Goal: Task Accomplishment & Management: Complete application form

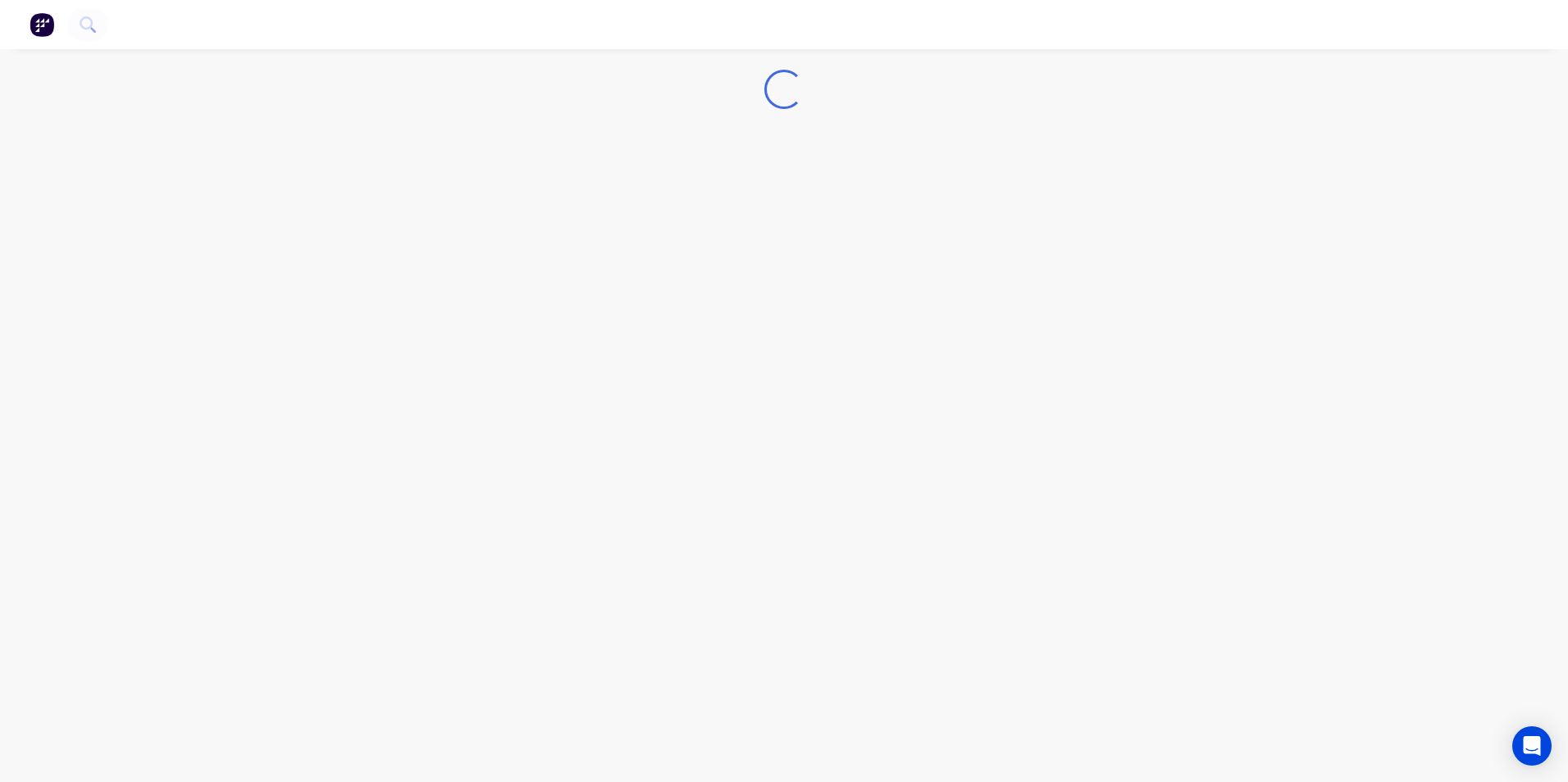
click at [49, 34] on img "button" at bounding box center [42, 24] width 24 height 24
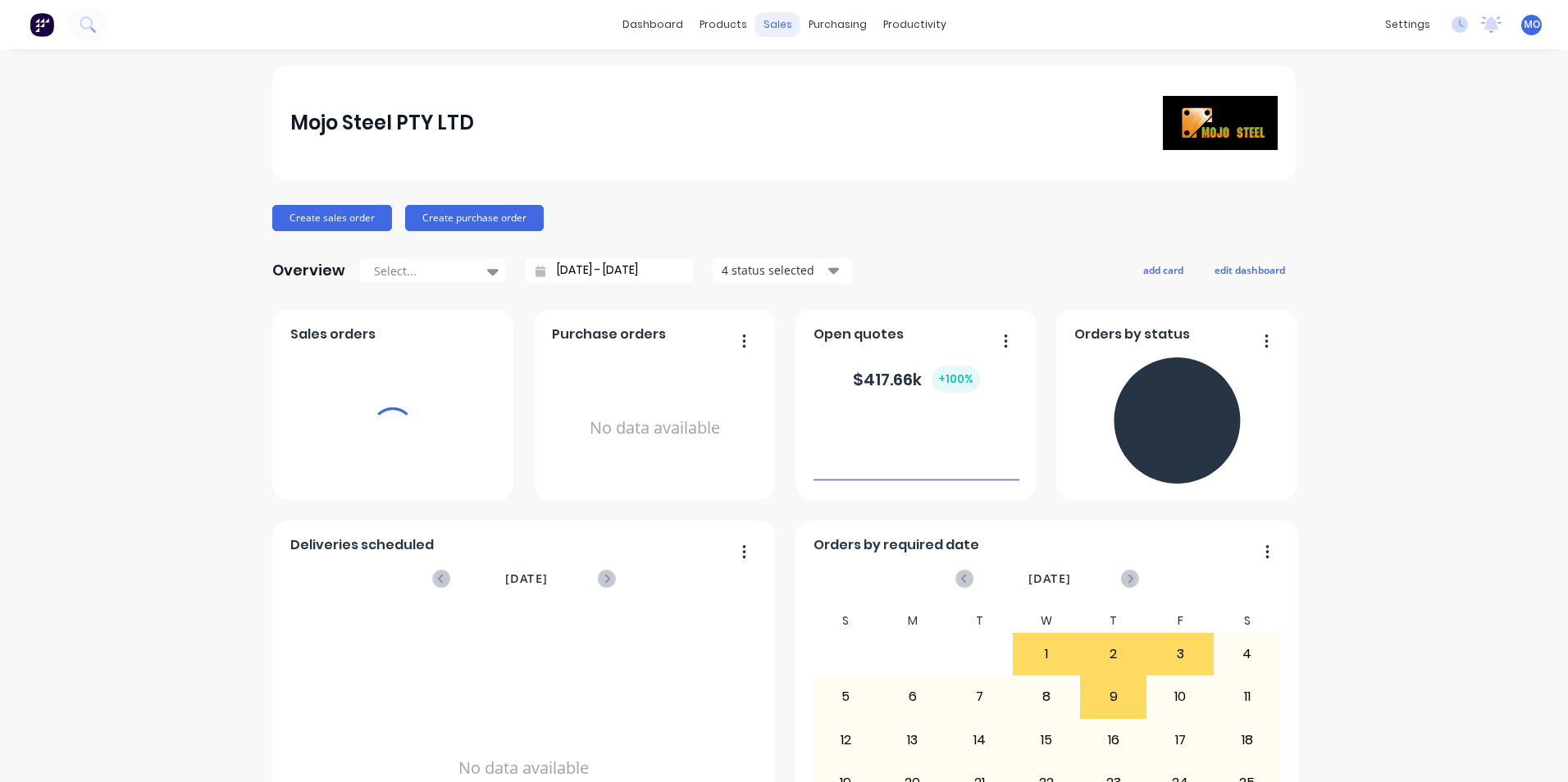
click at [756, 23] on div "sales" at bounding box center [777, 24] width 45 height 24
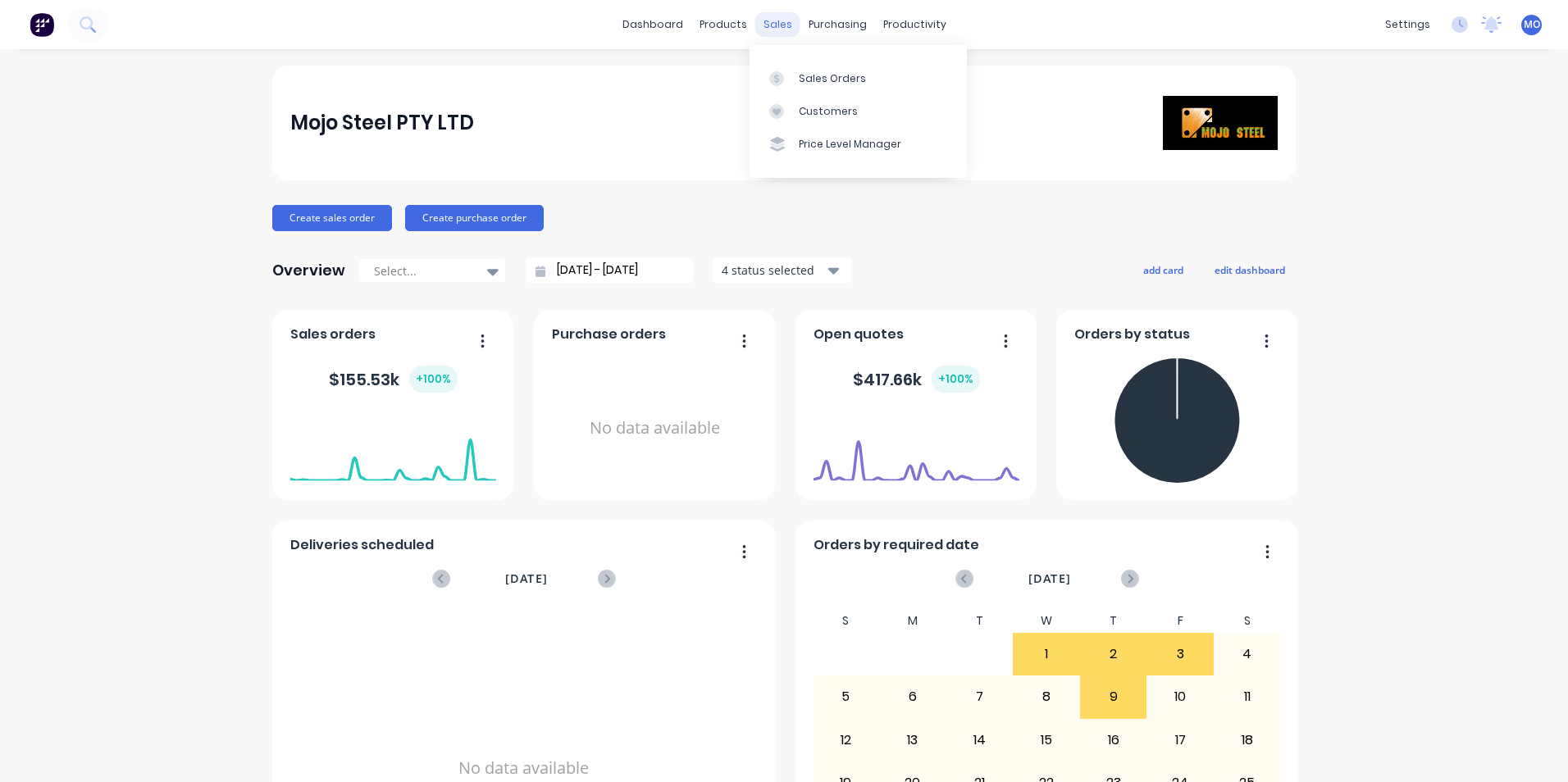
click at [772, 30] on div "sales" at bounding box center [777, 24] width 45 height 24
click at [819, 73] on div "Sales Orders" at bounding box center [833, 79] width 67 height 15
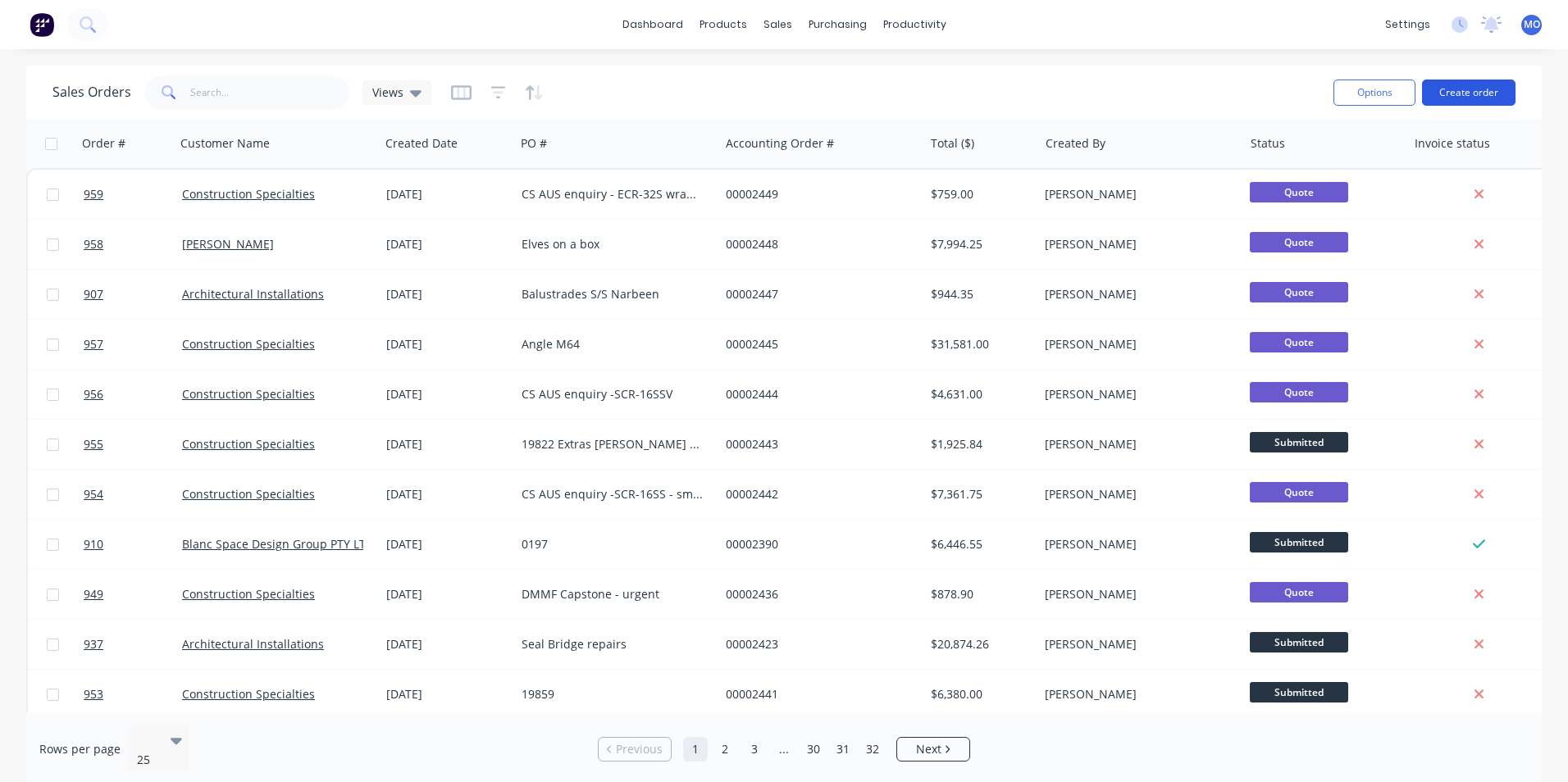
click at [1463, 82] on button "Create order" at bounding box center [1469, 93] width 94 height 26
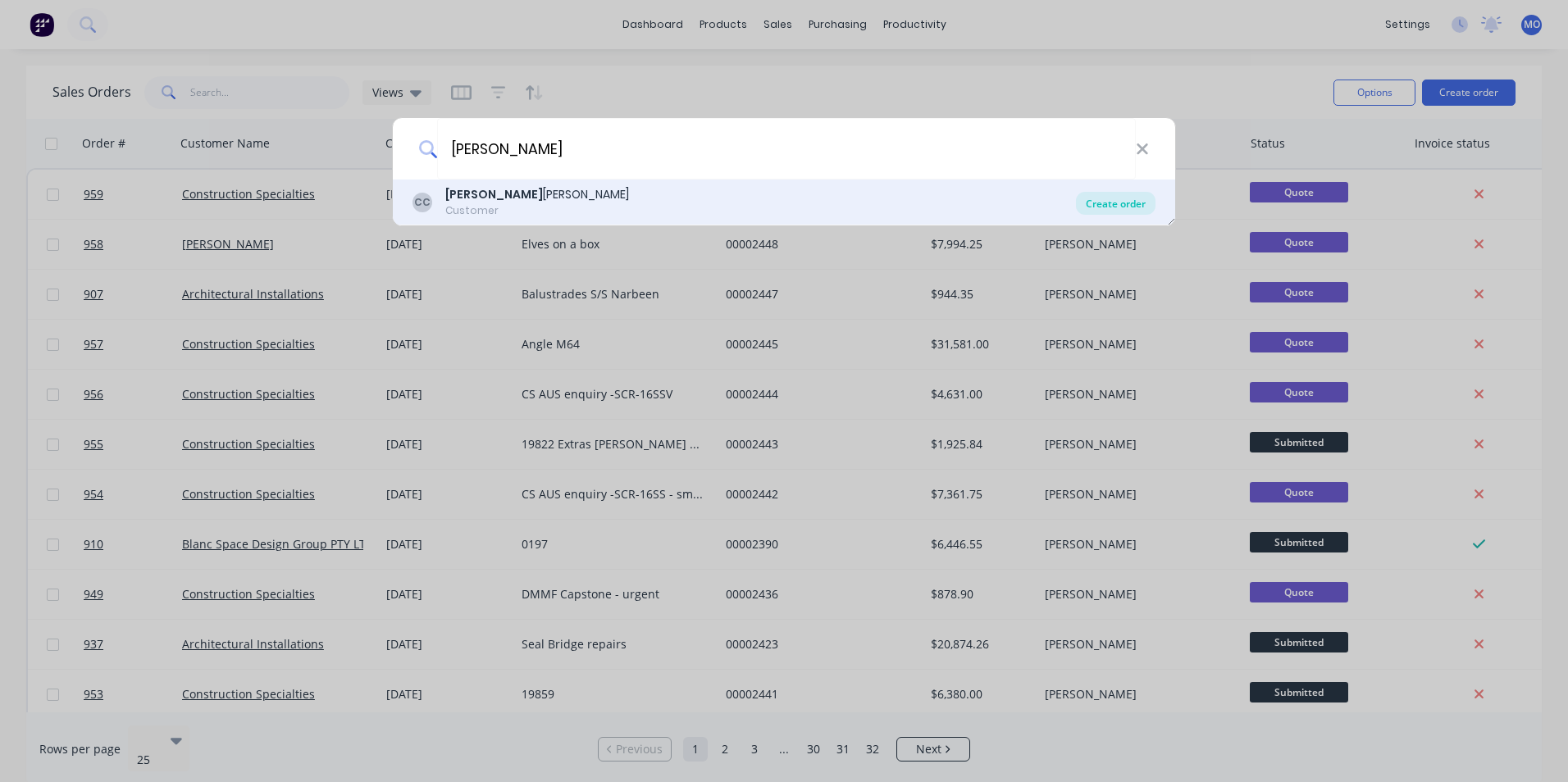
type input "[PERSON_NAME]"
click at [1121, 212] on div "Create order" at bounding box center [1115, 203] width 80 height 23
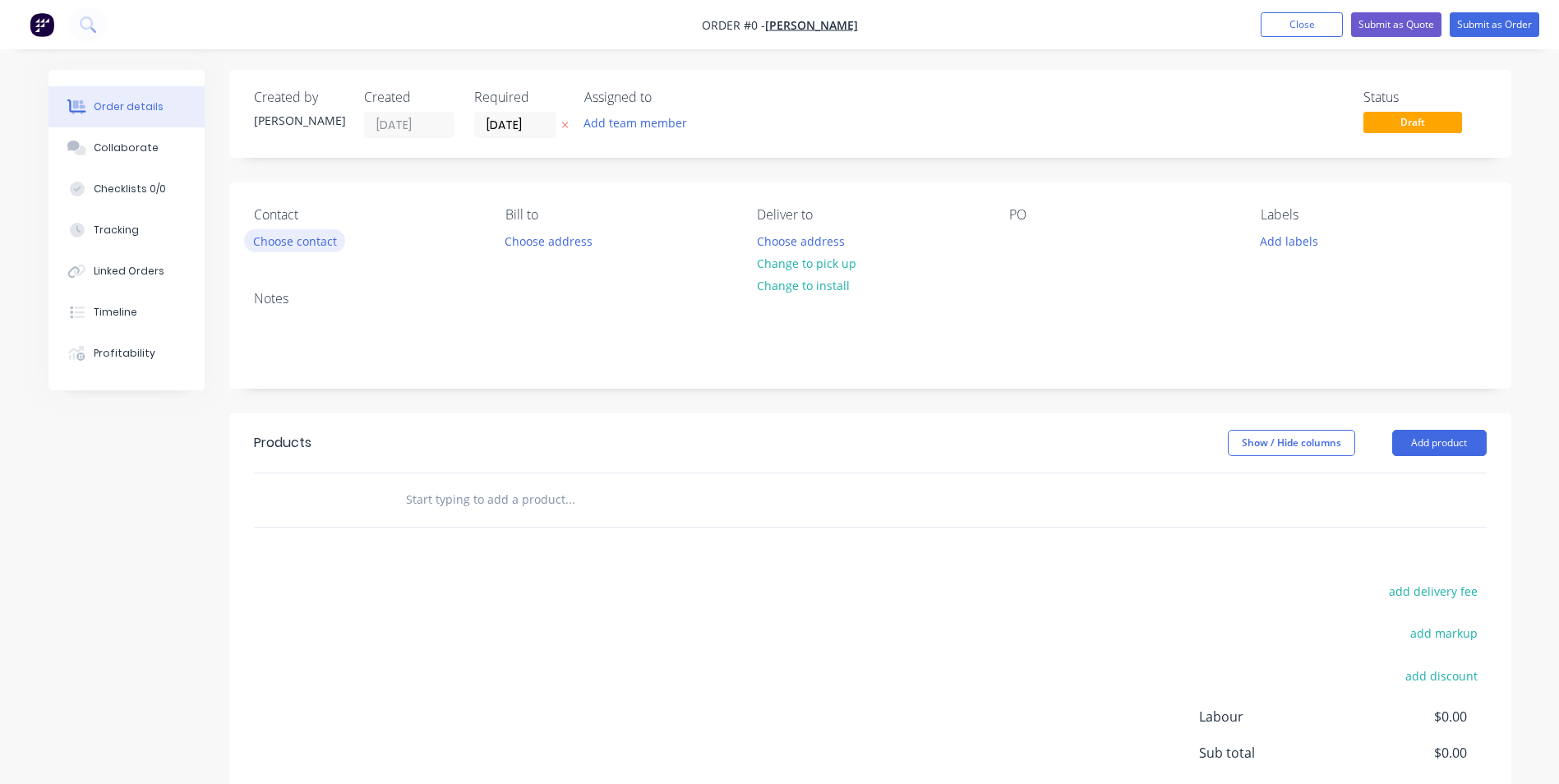
click at [266, 245] on button "Choose contact" at bounding box center [295, 240] width 101 height 23
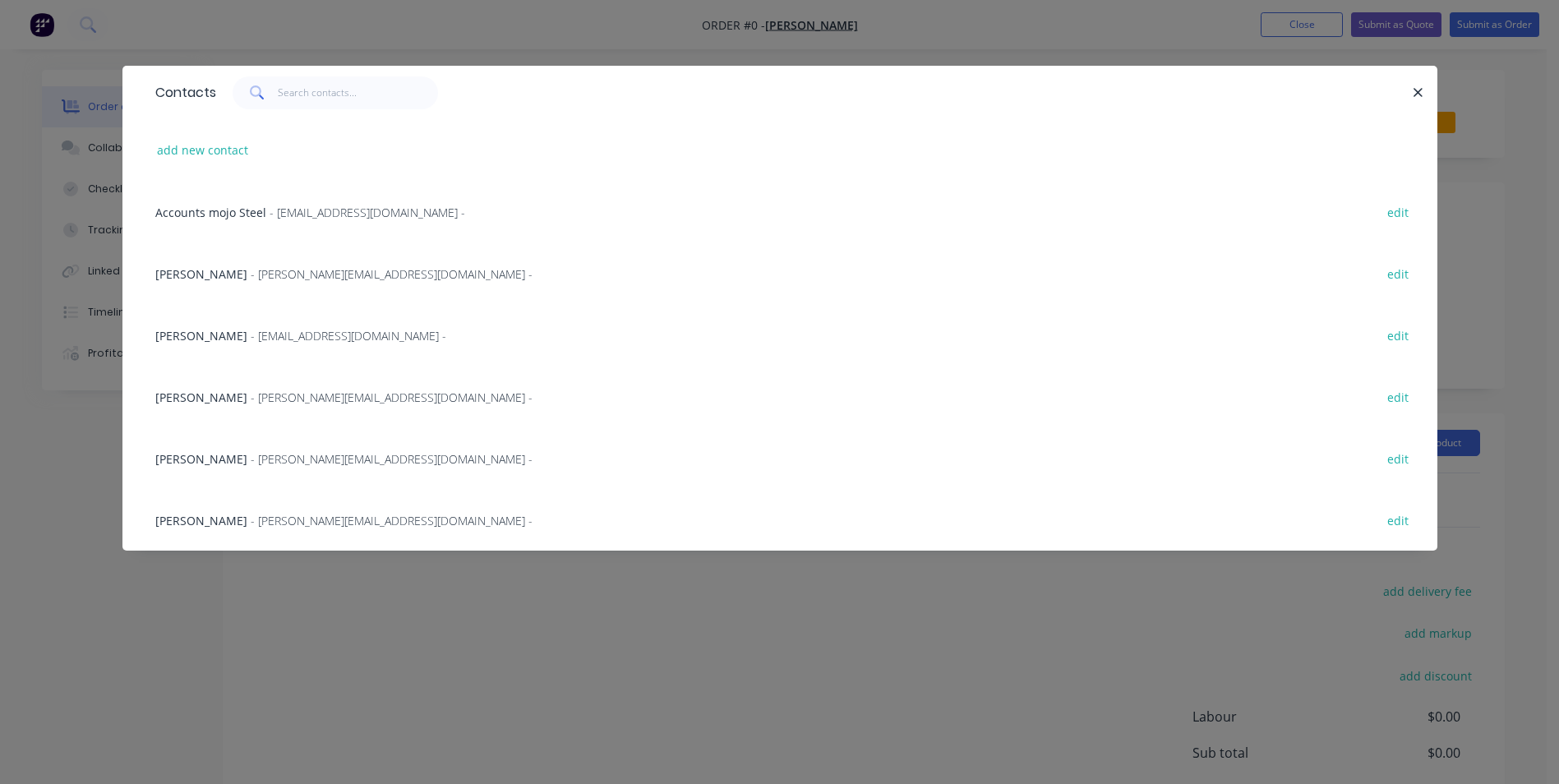
click at [293, 344] on div "[PERSON_NAME] - [EMAIL_ADDRESS][DOMAIN_NAME] -" at bounding box center [301, 335] width 291 height 17
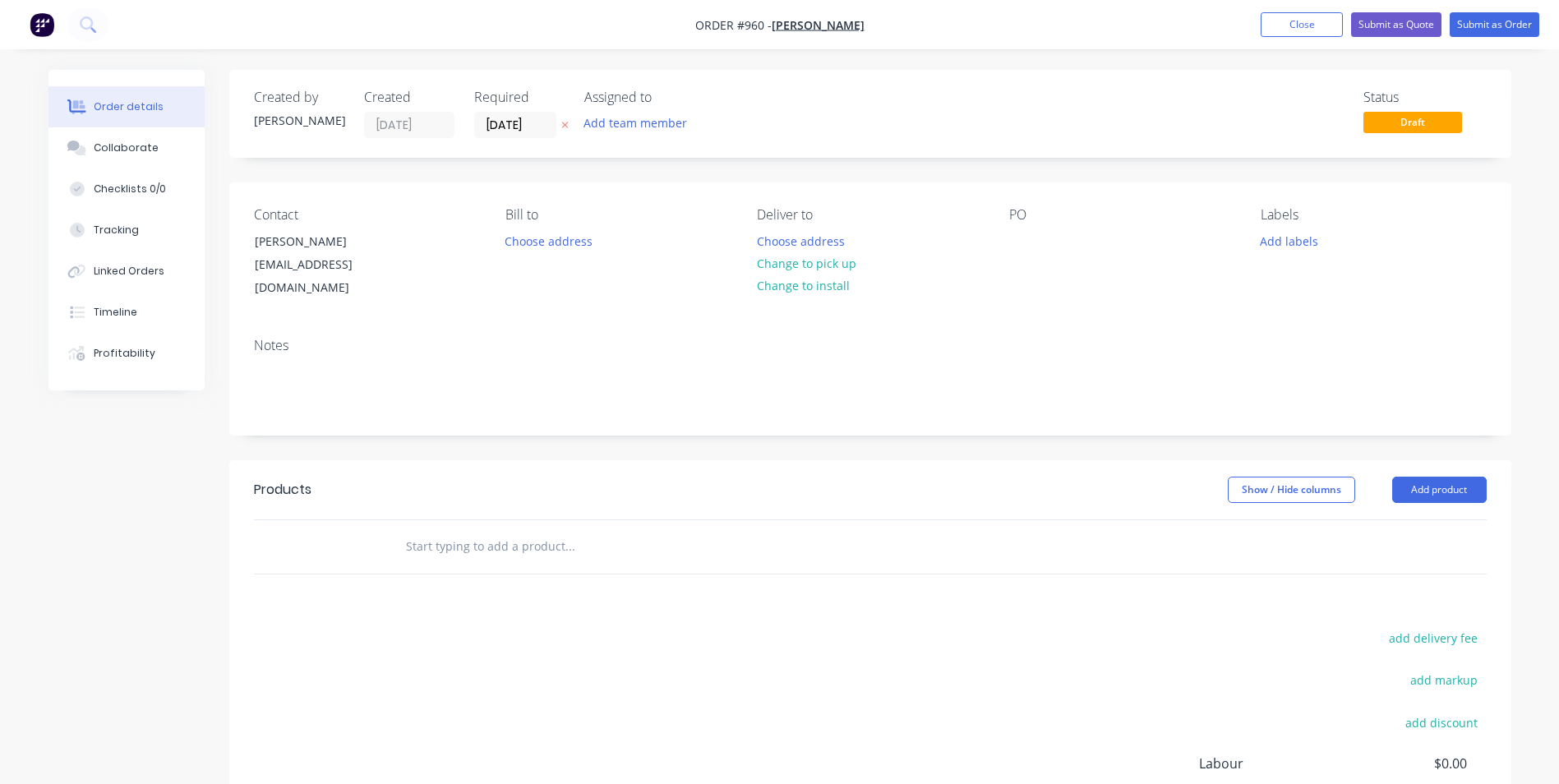
click at [1005, 239] on div "Contact [PERSON_NAME] [EMAIL_ADDRESS][DOMAIN_NAME] Bill to Choose address Deliv…" at bounding box center [870, 253] width 1282 height 142
click at [1020, 241] on div at bounding box center [1023, 240] width 26 height 23
click at [1409, 477] on button "Add product" at bounding box center [1440, 490] width 95 height 26
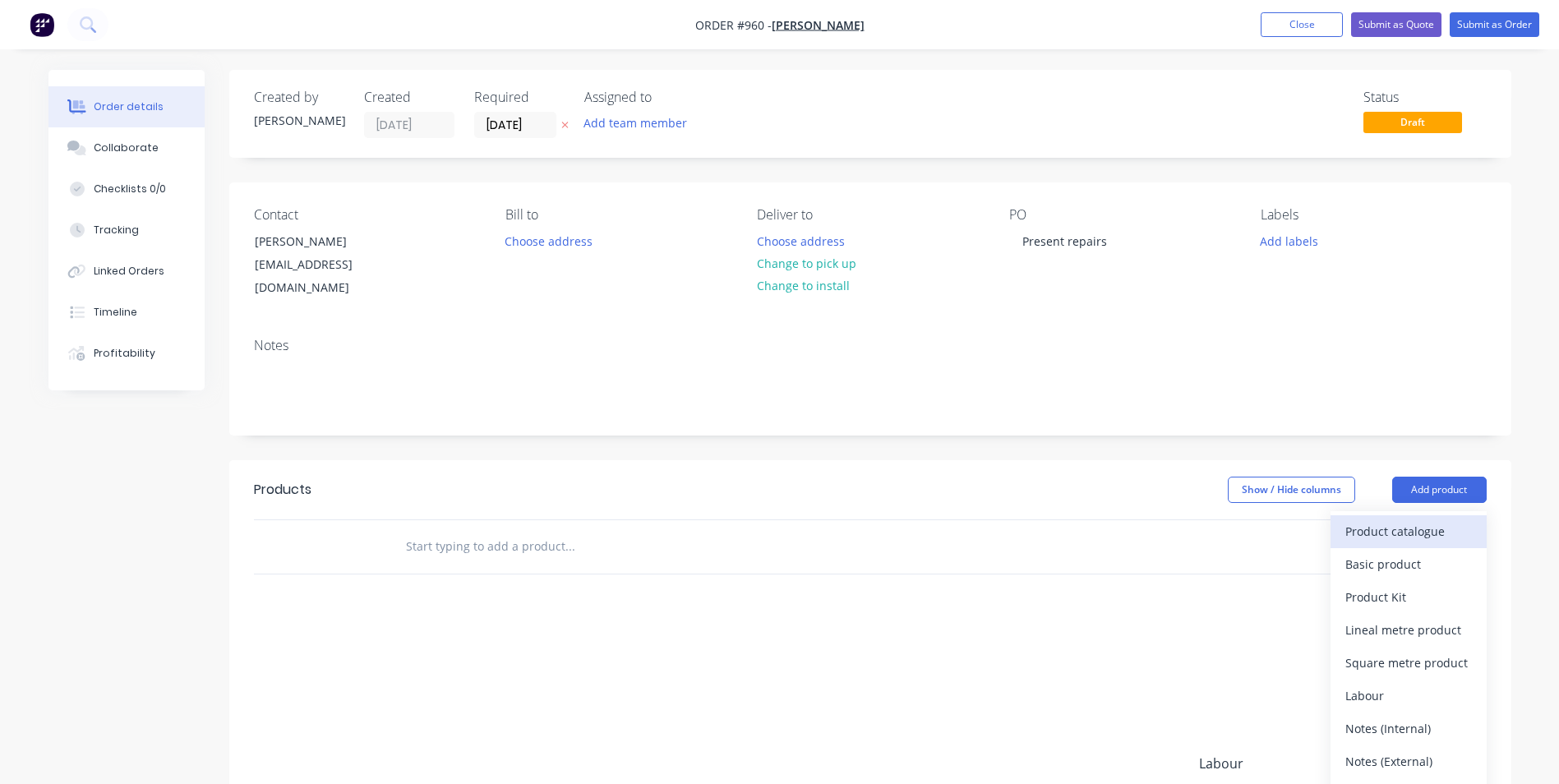
click at [1385, 519] on div "Product catalogue" at bounding box center [1409, 530] width 127 height 23
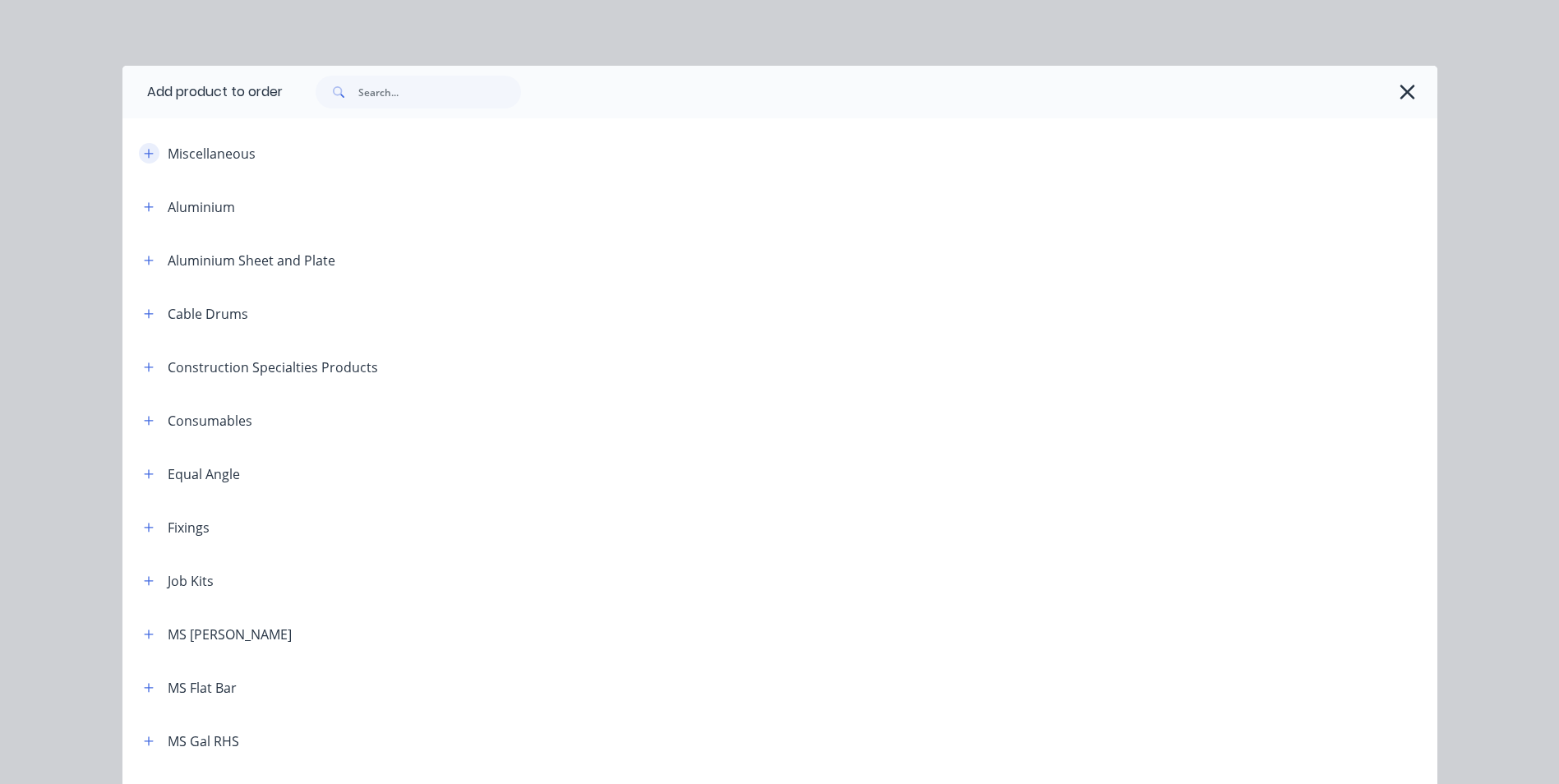
click at [144, 155] on icon "button" at bounding box center [148, 153] width 9 height 9
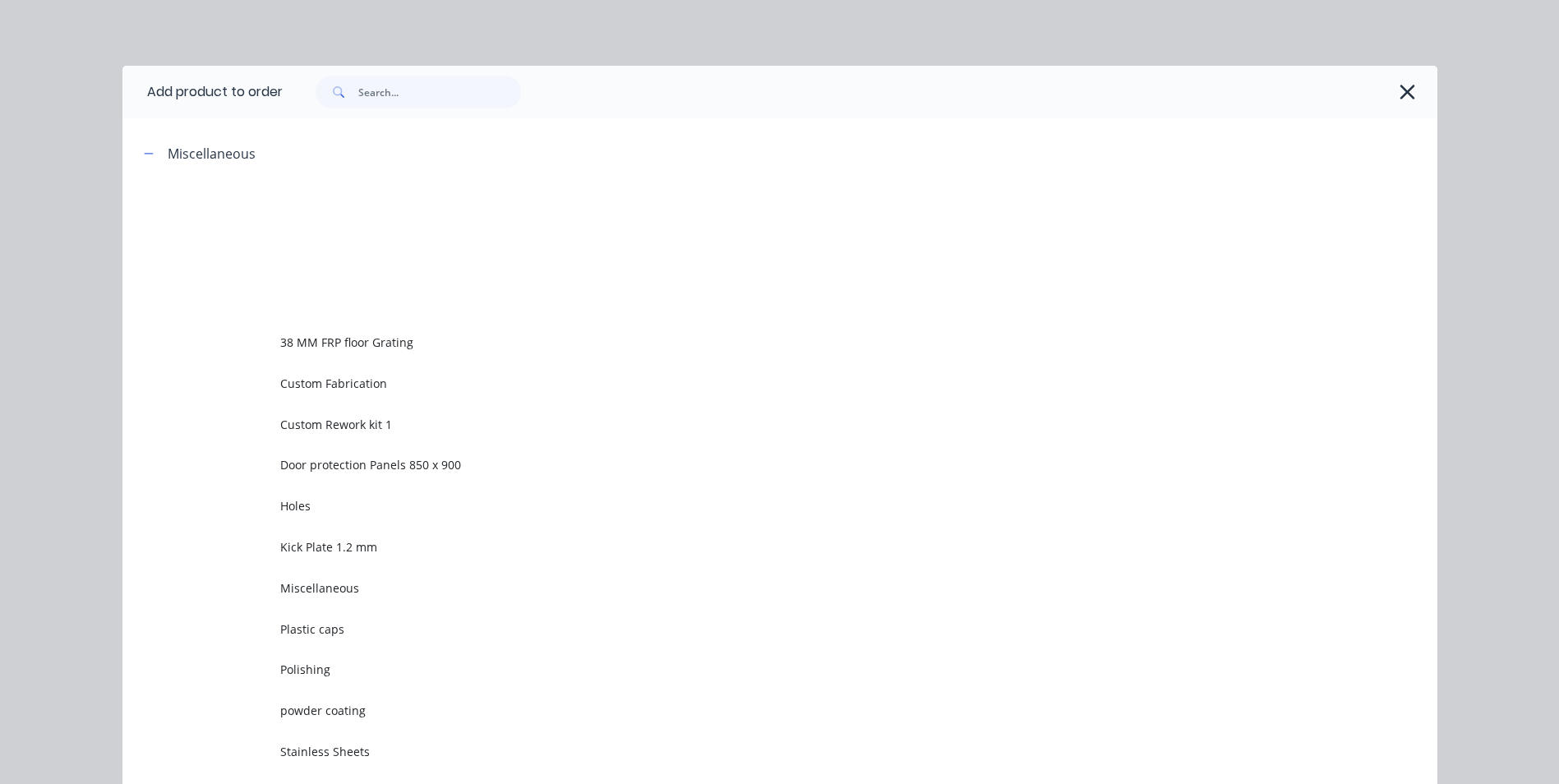
click at [317, 407] on td "Custom Rework kit 1" at bounding box center [858, 424] width 1157 height 41
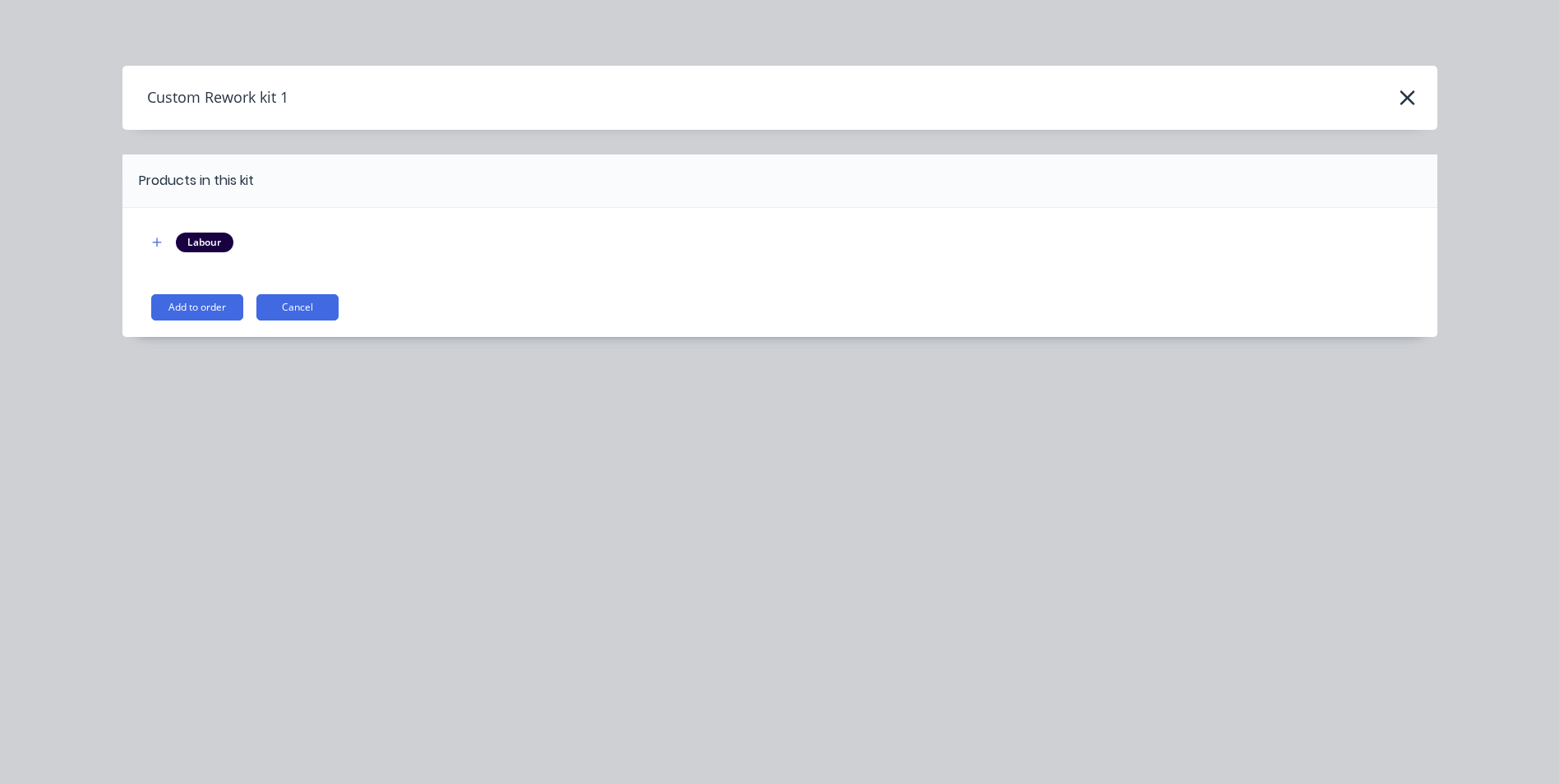
click at [223, 308] on button "Add to order" at bounding box center [197, 307] width 92 height 26
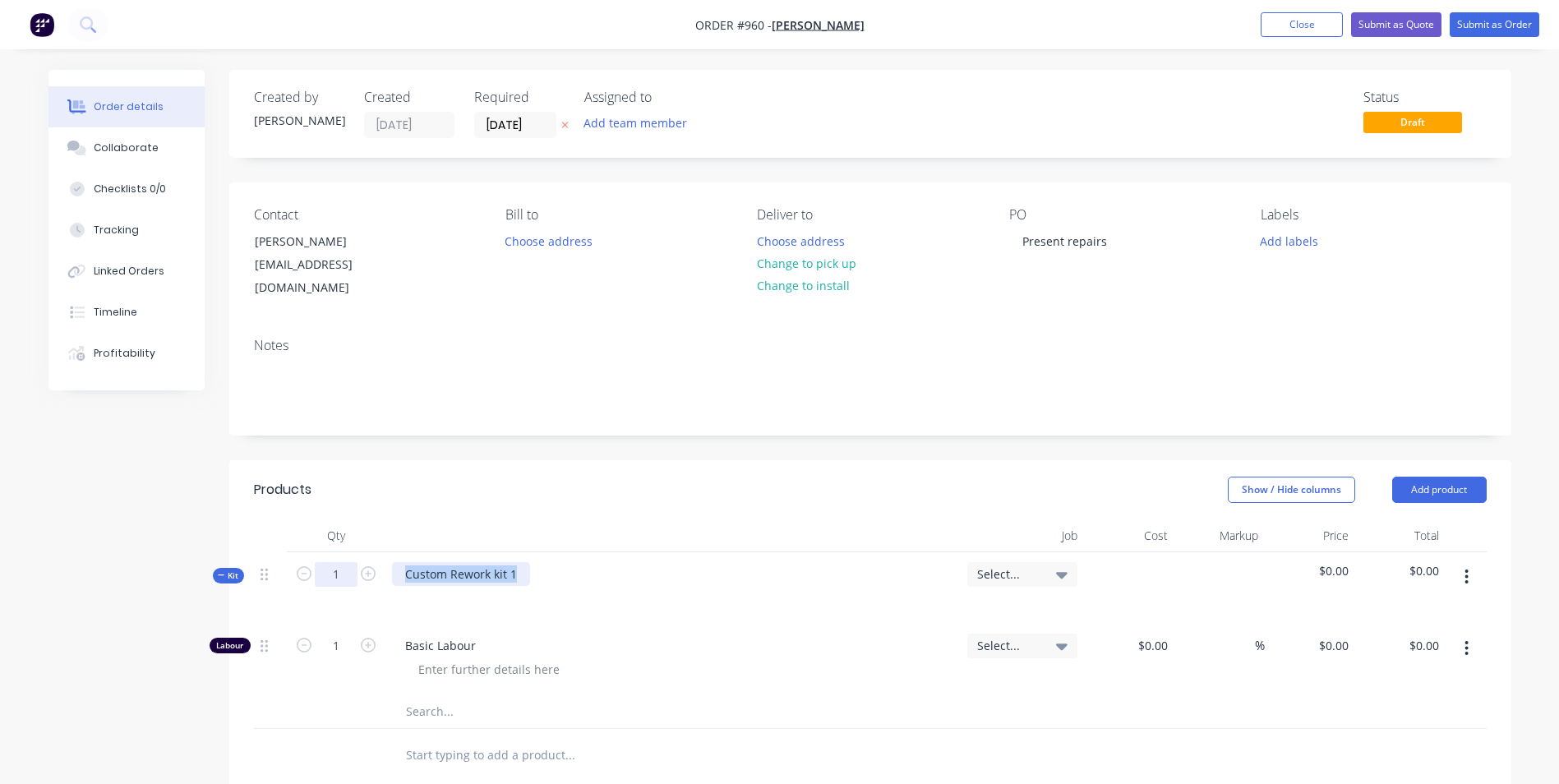
drag, startPoint x: 517, startPoint y: 546, endPoint x: 320, endPoint y: 553, distance: 197.1
click at [320, 553] on div "Kit 1 Custom Rework kit 1 Select... $0.00 $0.00" at bounding box center [870, 588] width 1233 height 71
click at [342, 634] on input "1" at bounding box center [336, 646] width 43 height 24
type input "3"
type input "$50.00"
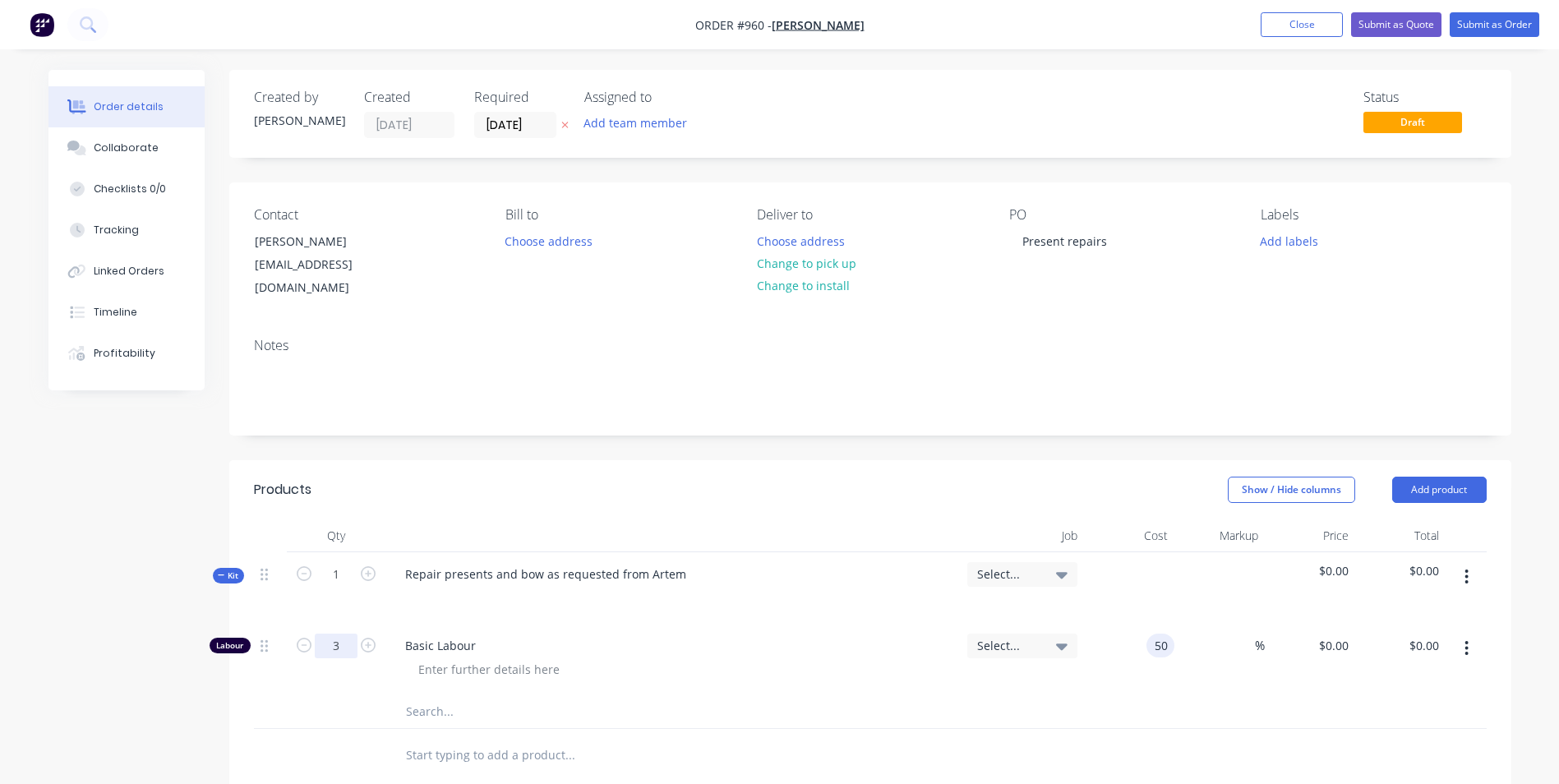
type input "$50.00"
type input "$150.00"
type input "150"
type input "200"
type input "$150.00"
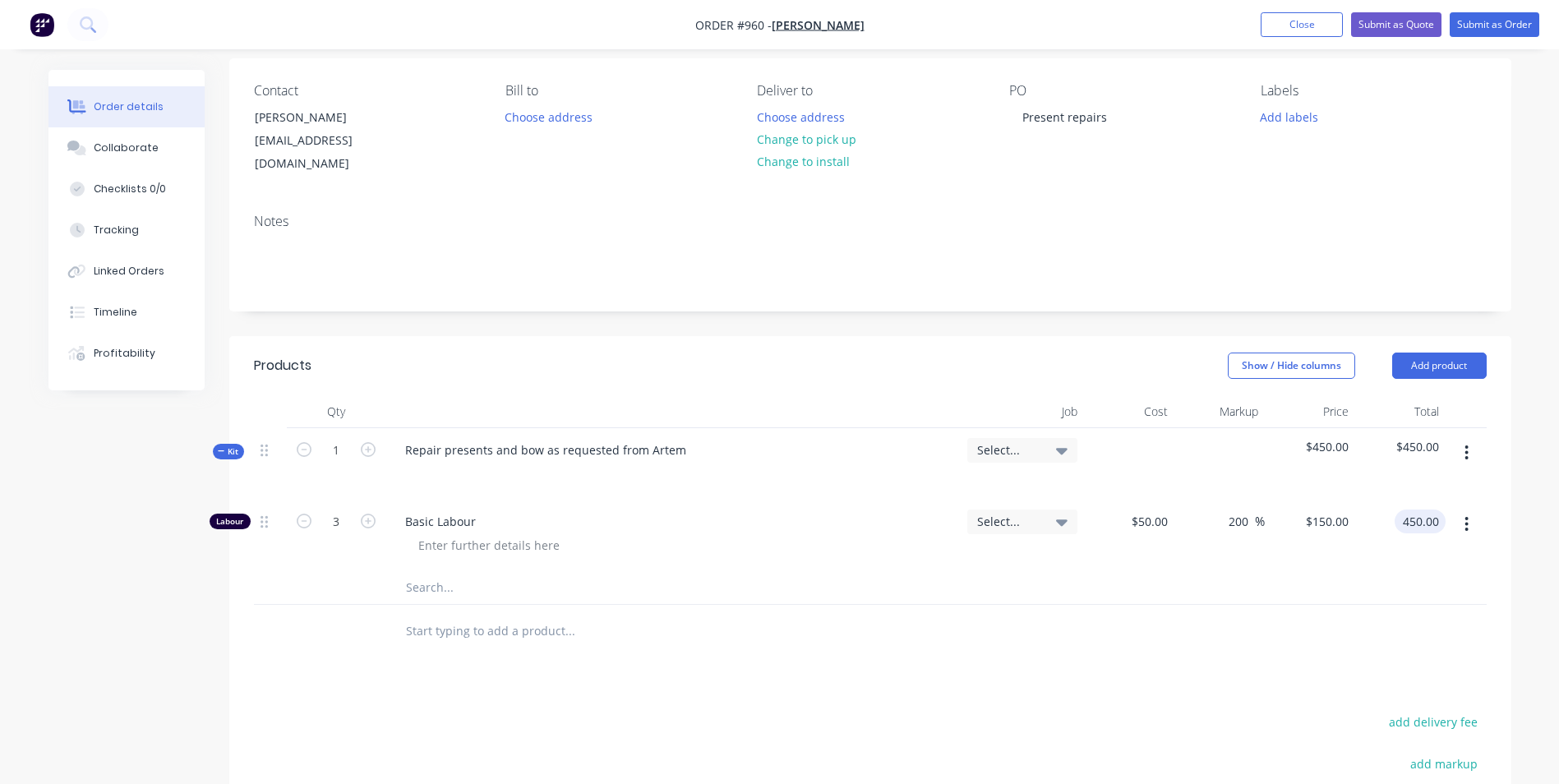
scroll to position [399, 0]
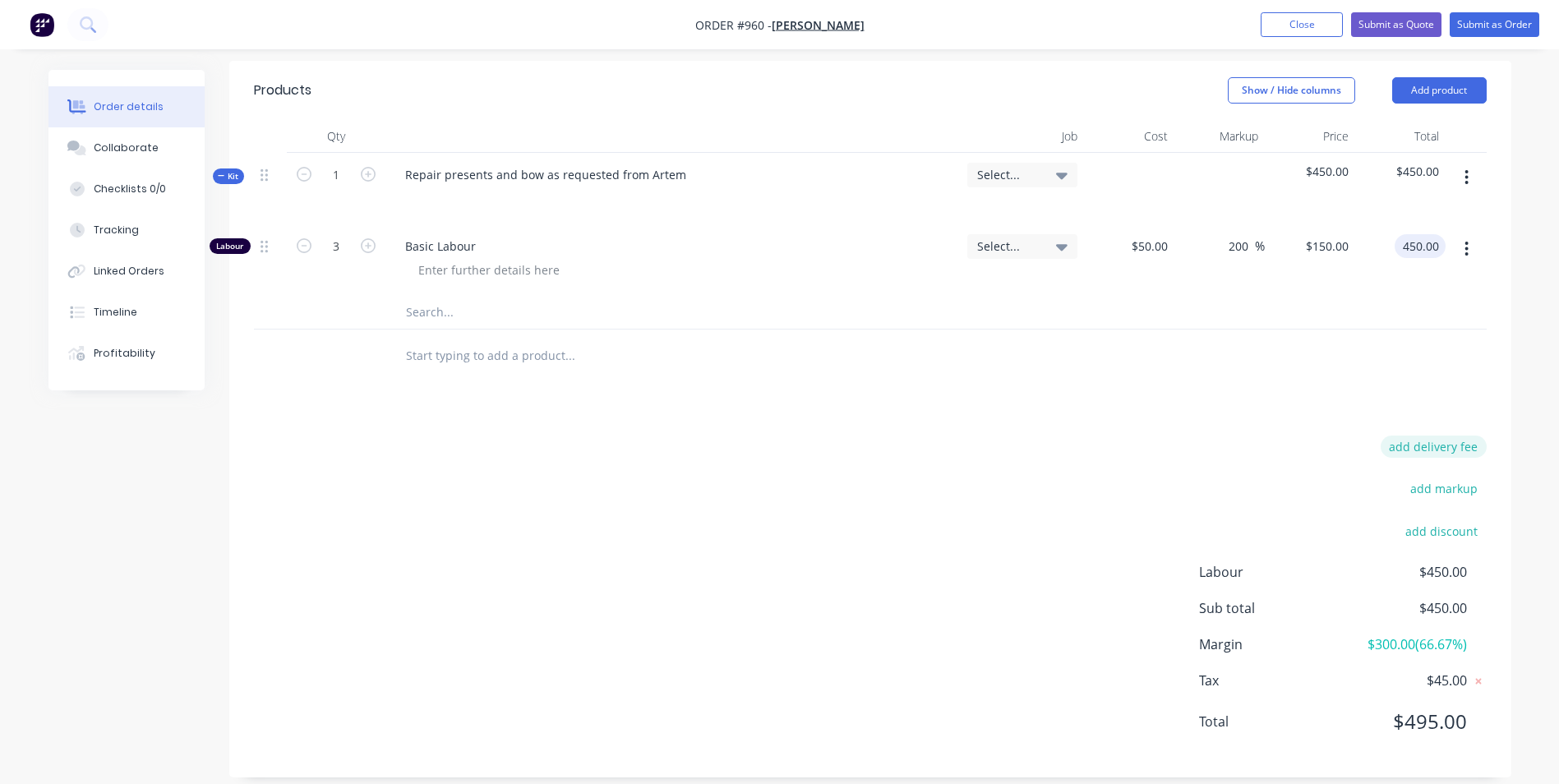
type input "$450.00"
click at [1426, 436] on button "add delivery fee" at bounding box center [1434, 447] width 106 height 23
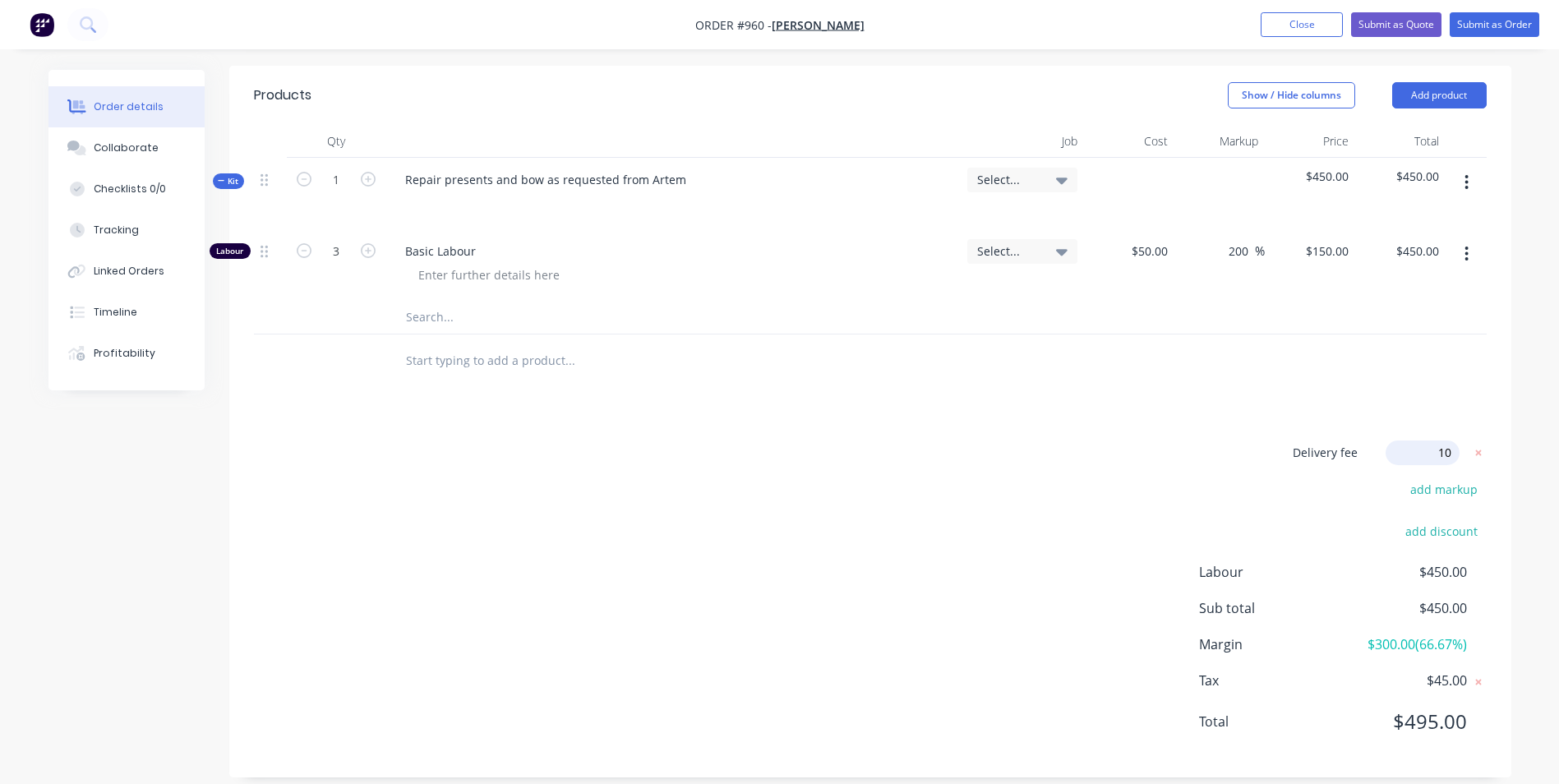
type input "100"
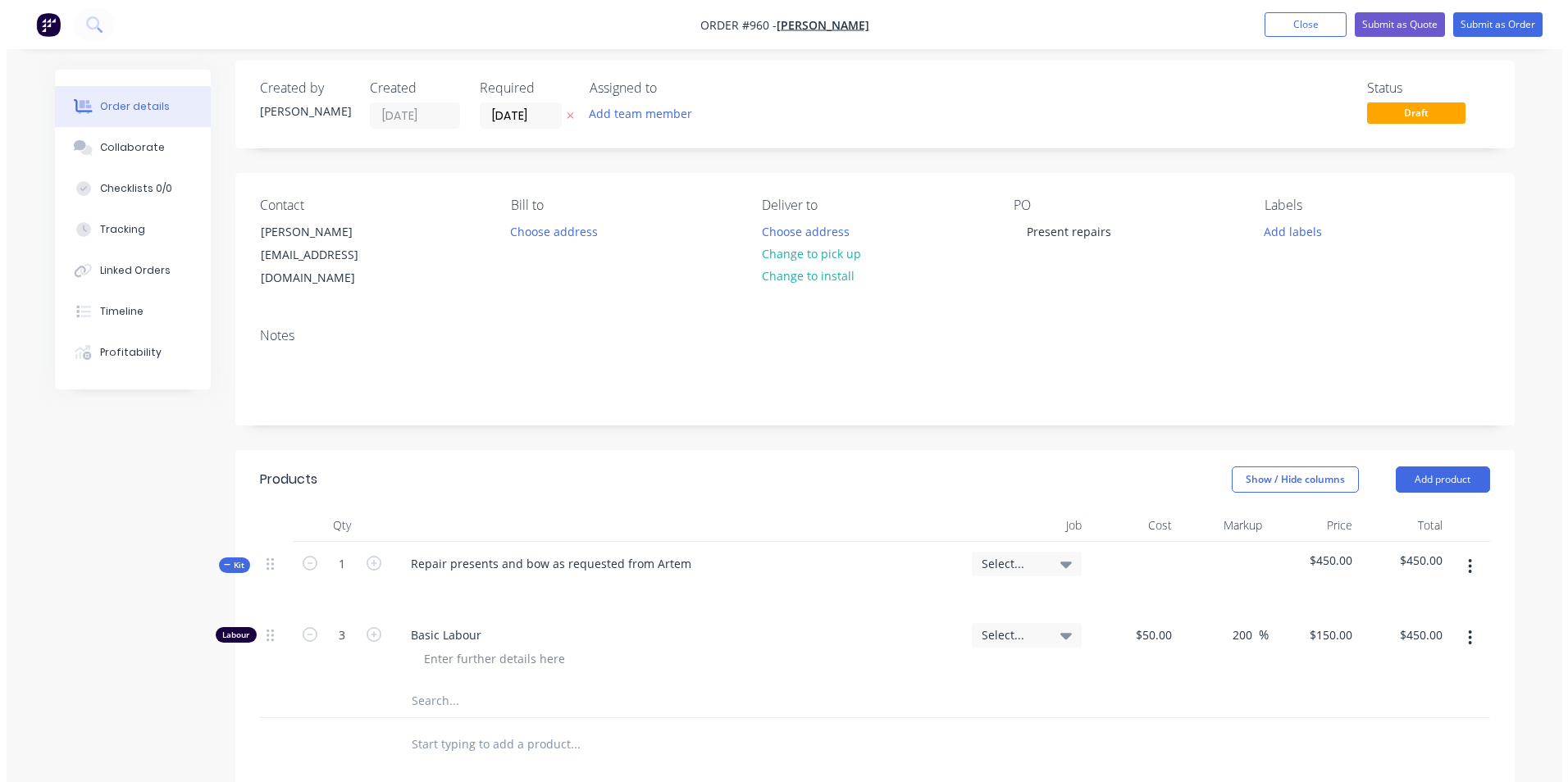
scroll to position [0, 0]
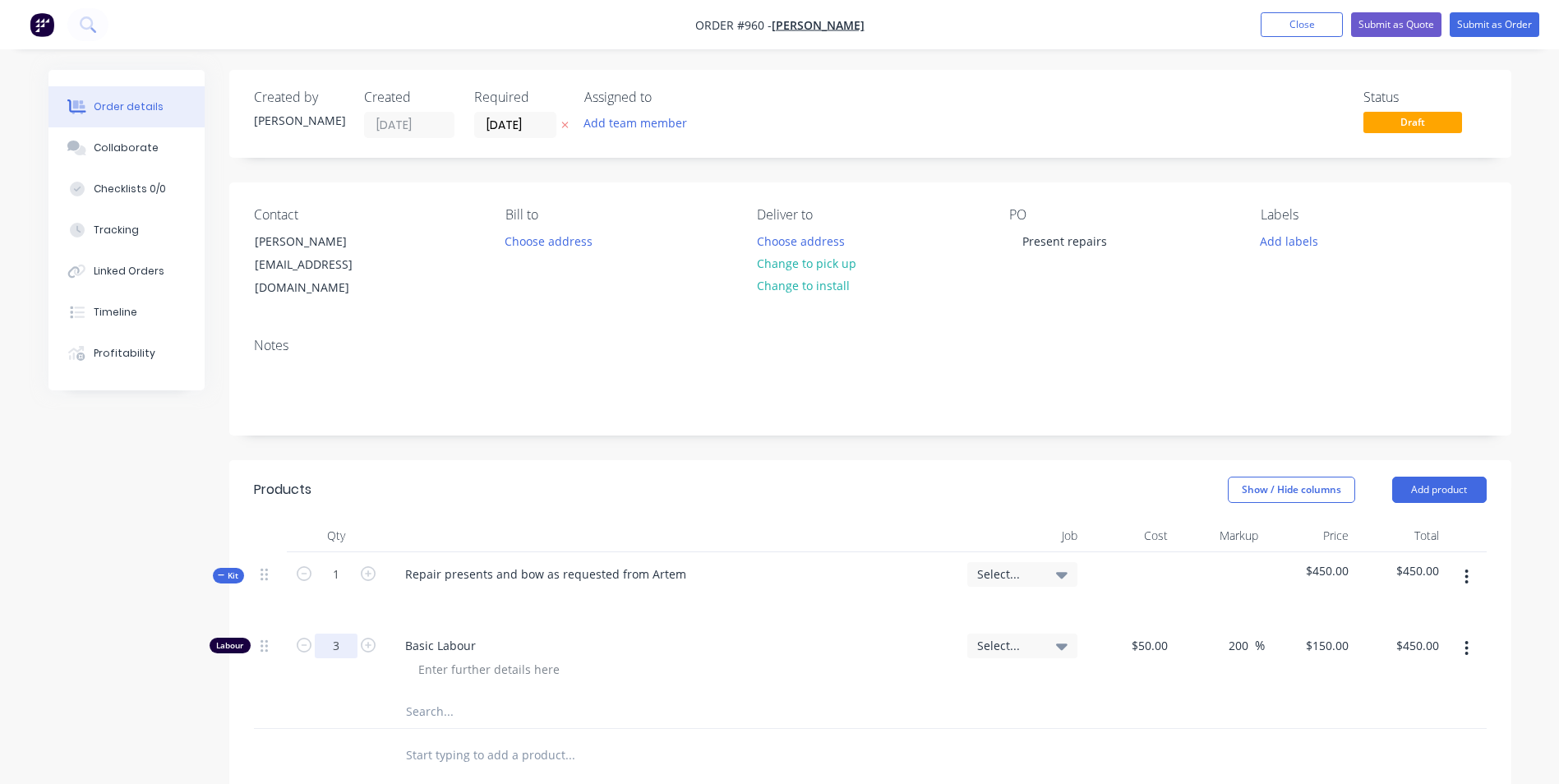
click at [337, 636] on input "3" at bounding box center [336, 646] width 43 height 24
type input "2.5"
type input "$375.00"
click at [1470, 17] on button "Submit as Order" at bounding box center [1494, 24] width 89 height 24
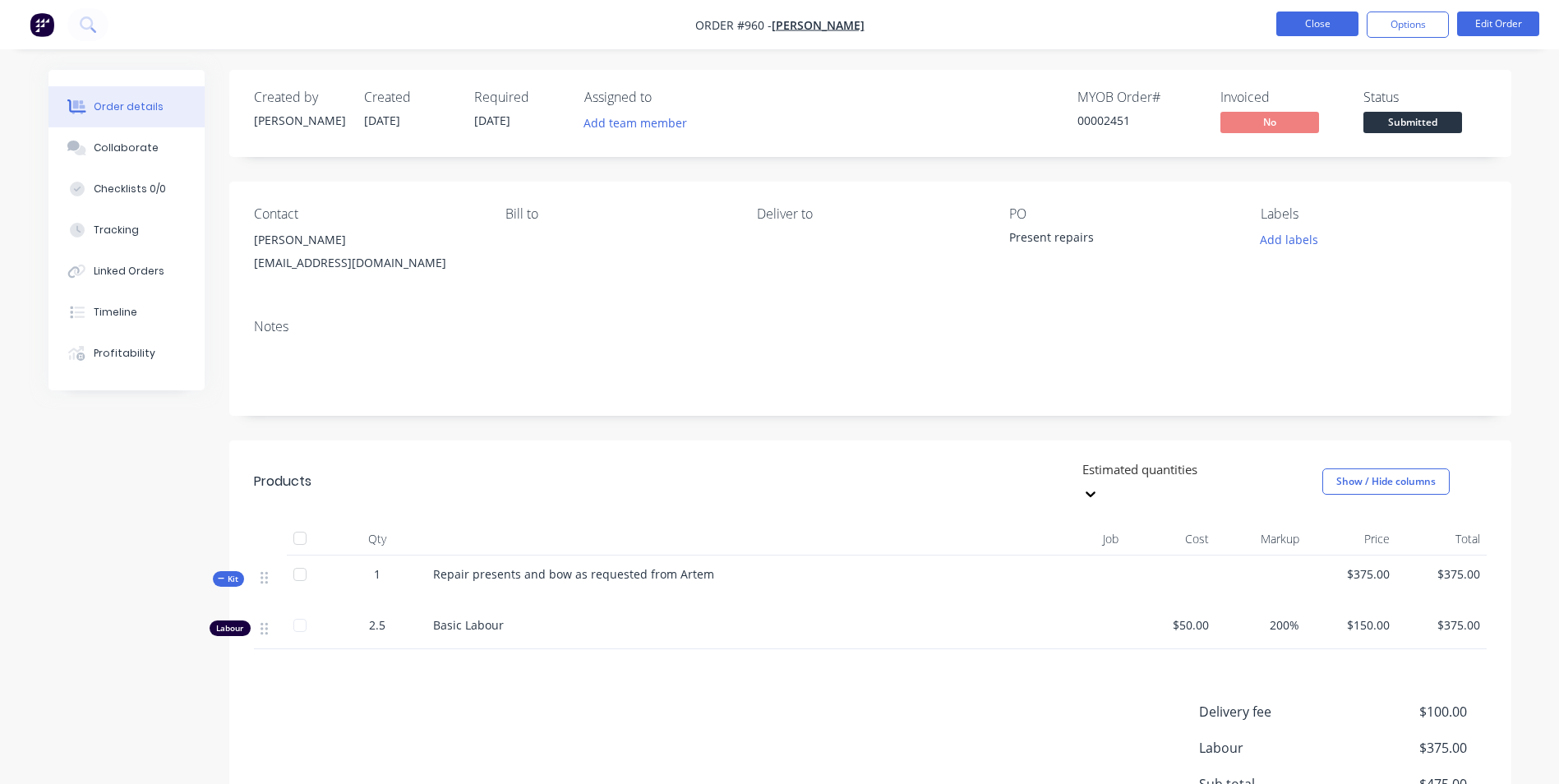
click at [1277, 23] on button "Close" at bounding box center [1318, 23] width 83 height 24
